Goal: Navigation & Orientation: Go to known website

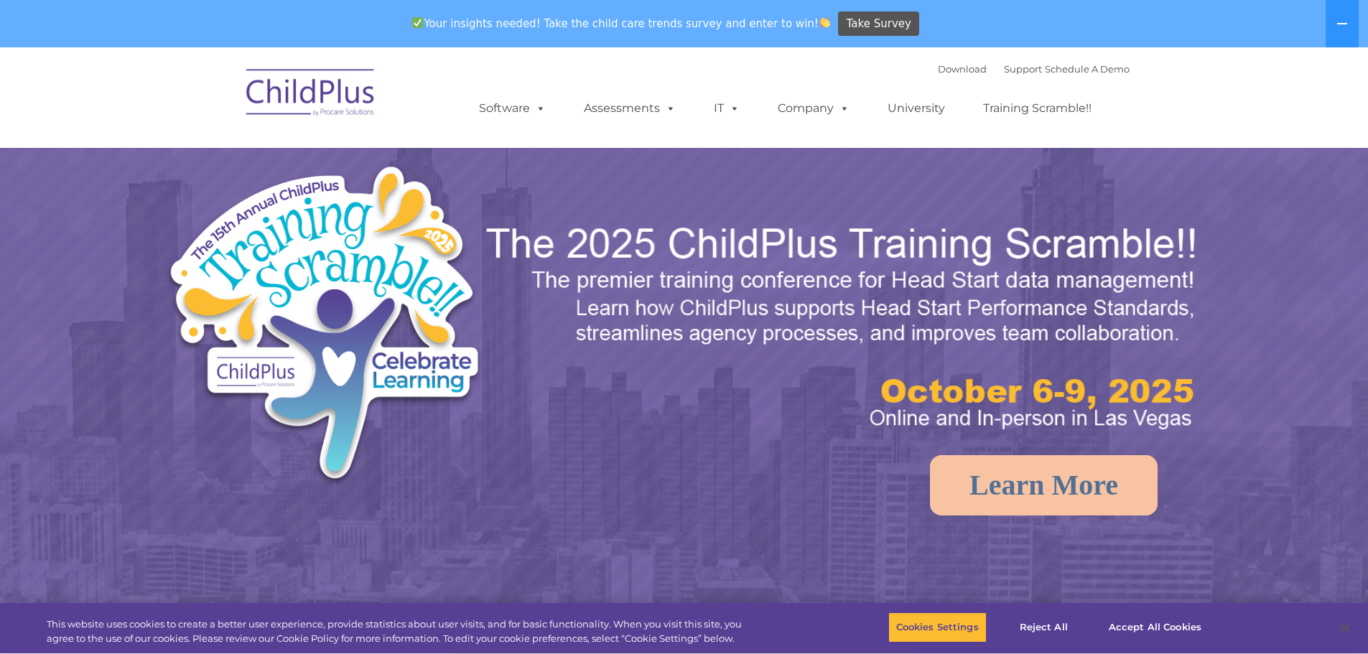
select select "MEDIUM"
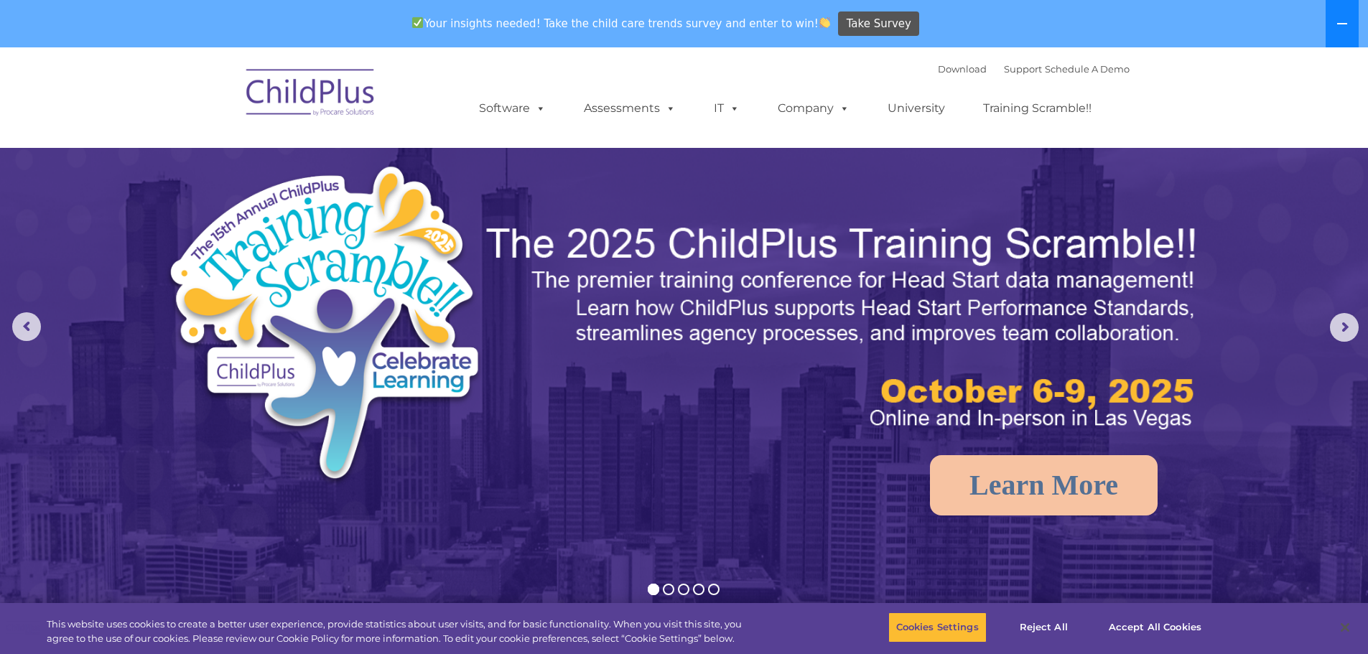
click at [1336, 27] on button at bounding box center [1342, 23] width 33 height 47
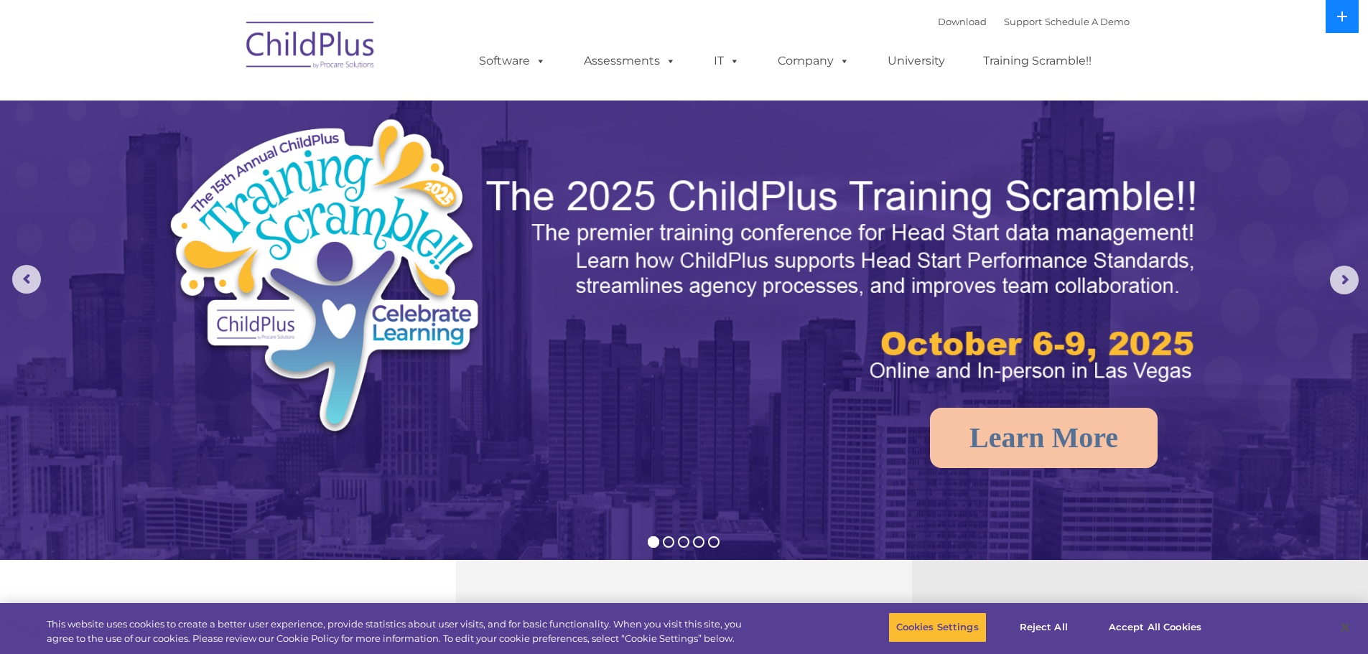
click at [1341, 18] on icon at bounding box center [1342, 16] width 11 height 11
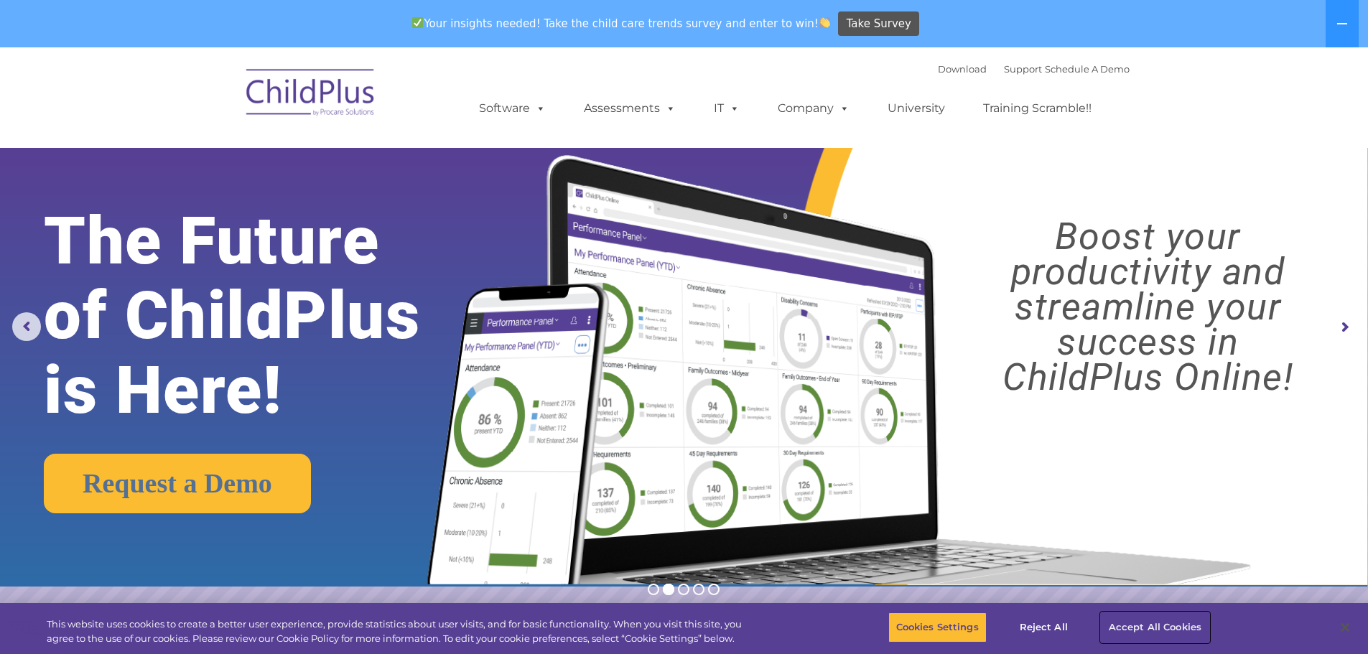
click at [1169, 627] on button "Accept All Cookies" at bounding box center [1155, 628] width 108 height 30
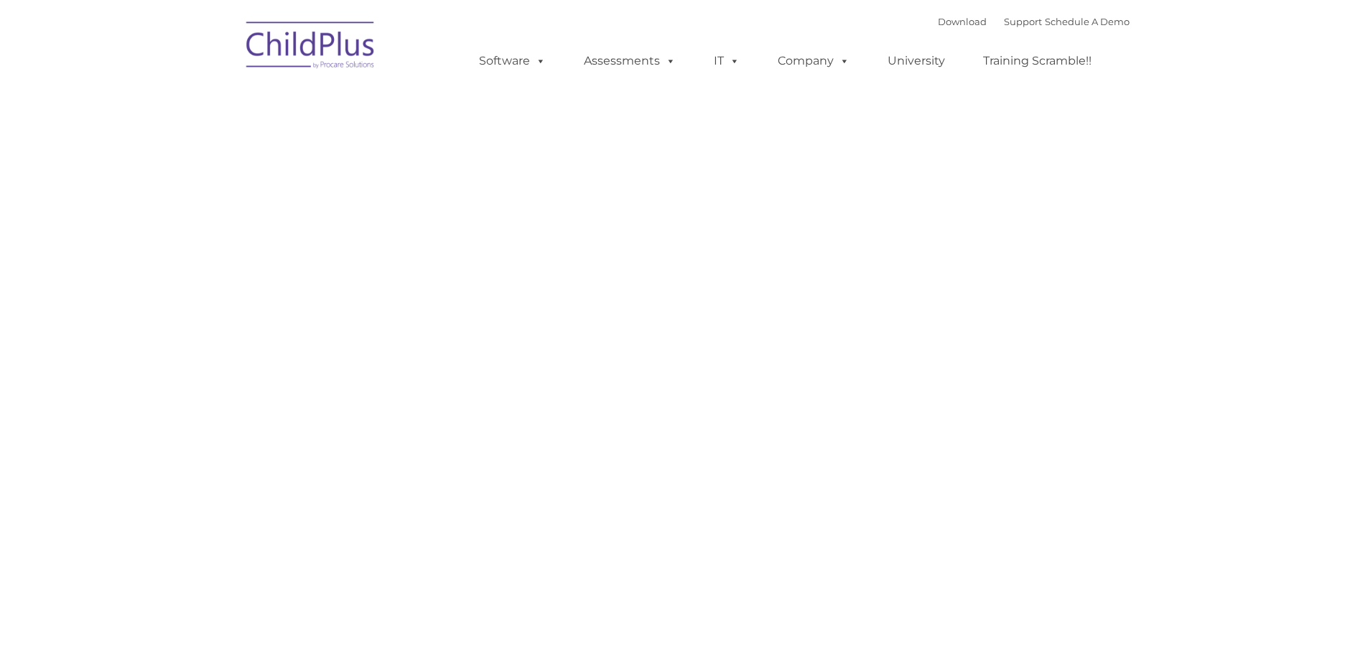
type input ""
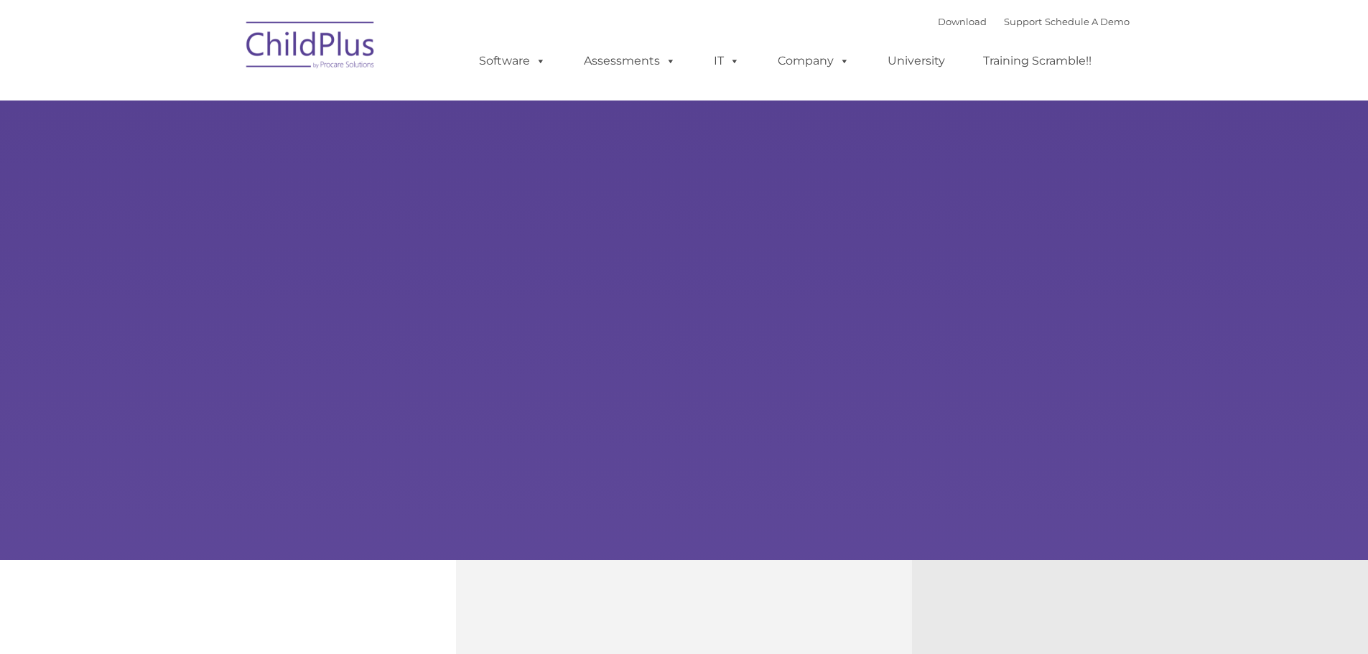
type input ""
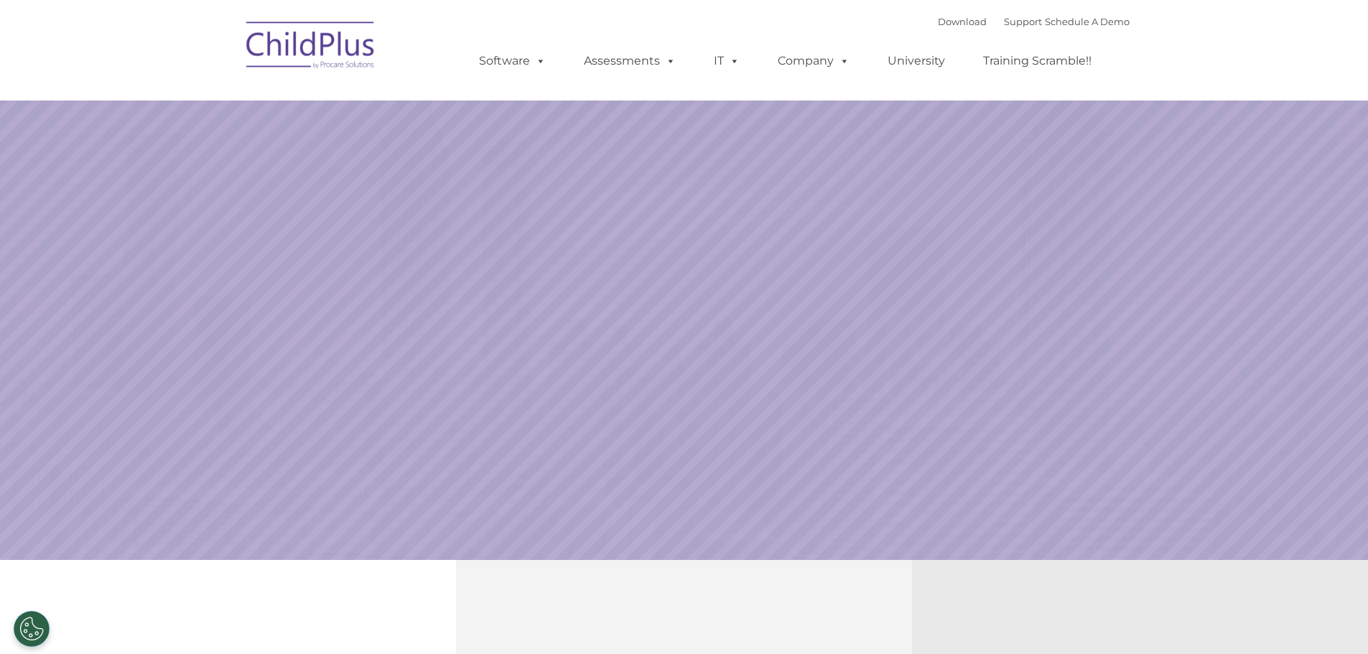
select select "MEDIUM"
